Goal: Task Accomplishment & Management: Use online tool/utility

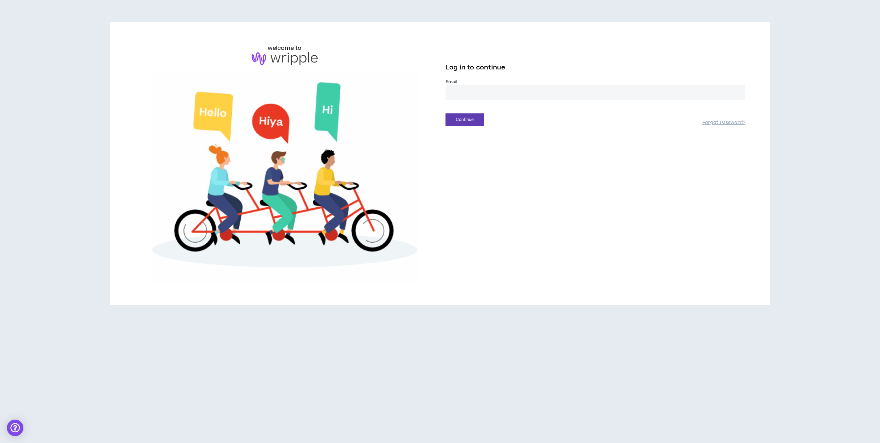
click at [459, 94] on input "email" at bounding box center [595, 92] width 300 height 15
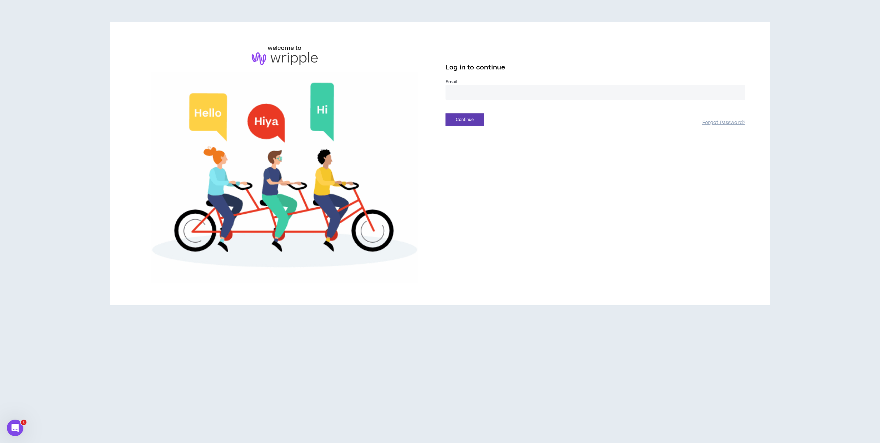
type input "**********"
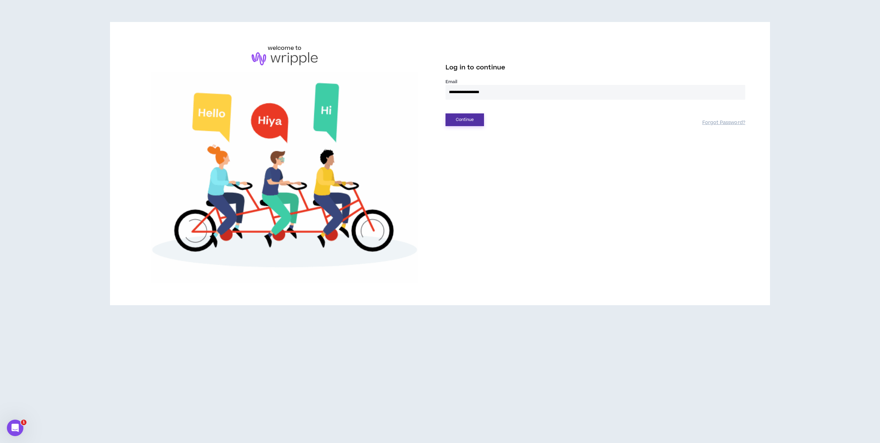
click at [461, 117] on button "Continue" at bounding box center [464, 119] width 38 height 13
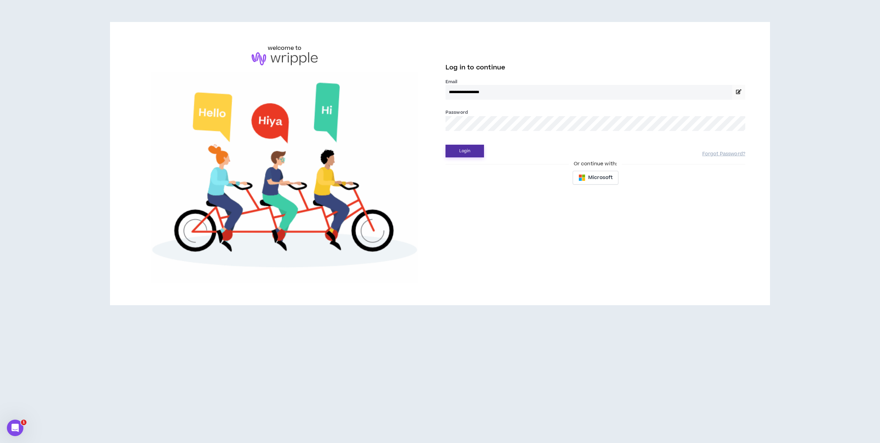
click at [460, 151] on button "Login" at bounding box center [464, 151] width 38 height 13
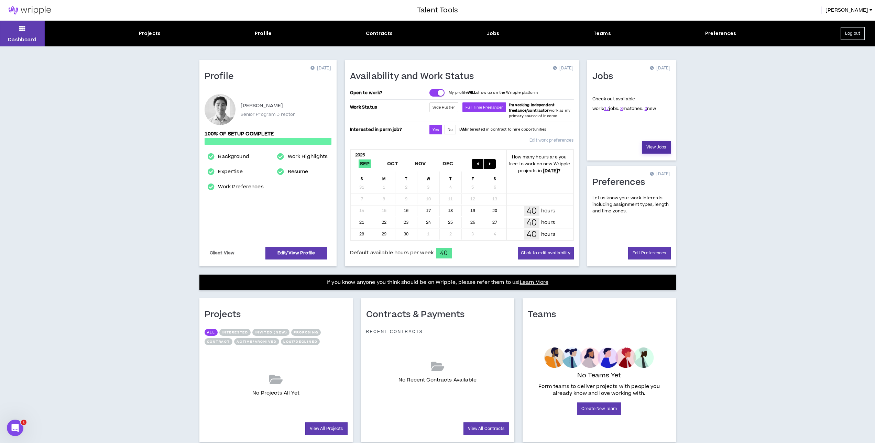
click at [660, 149] on link "View Jobs" at bounding box center [656, 147] width 29 height 13
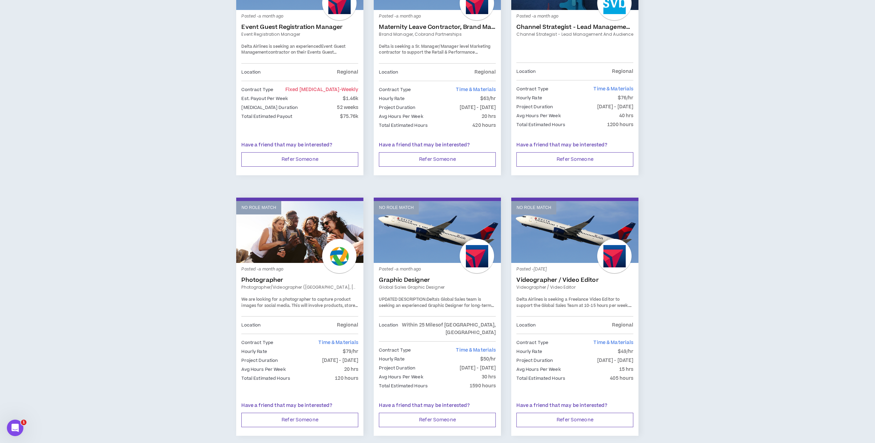
scroll to position [980, 0]
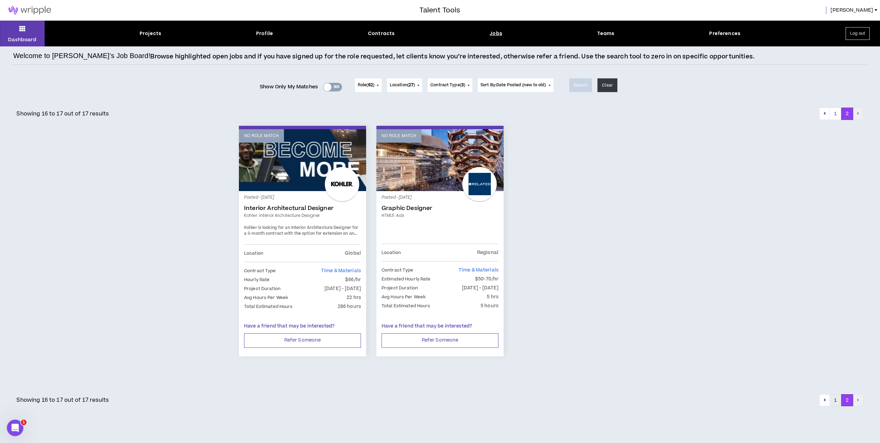
click at [833, 398] on button "1" at bounding box center [835, 400] width 12 height 12
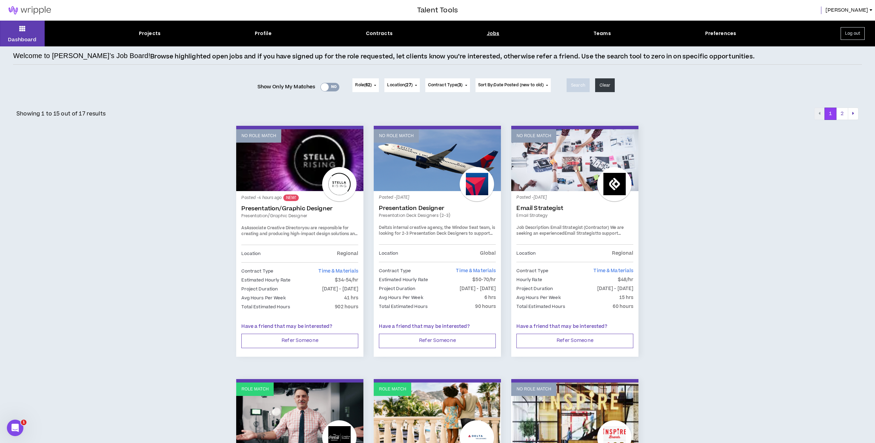
click at [846, 30] on button "Log out" at bounding box center [852, 33] width 24 height 13
